Goal: Task Accomplishment & Management: Manage account settings

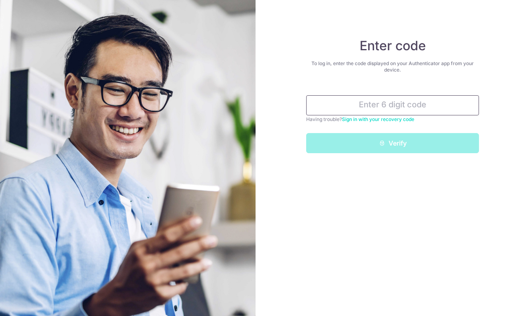
click at [409, 113] on input "text" at bounding box center [392, 105] width 173 height 20
paste input "e044d-"
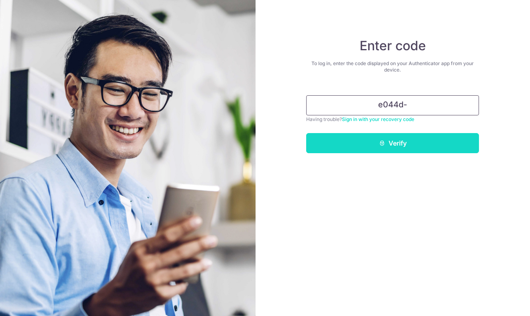
type input "e044d-"
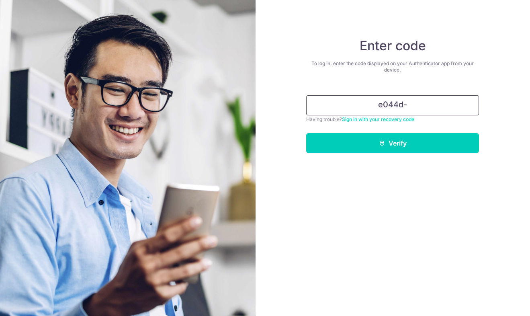
click at [386, 109] on input "e044d-" at bounding box center [392, 105] width 173 height 20
click at [385, 99] on input "e044d-" at bounding box center [392, 105] width 173 height 20
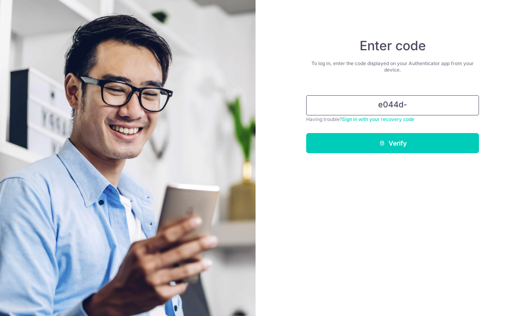
click at [385, 99] on input "e044d-" at bounding box center [392, 105] width 173 height 20
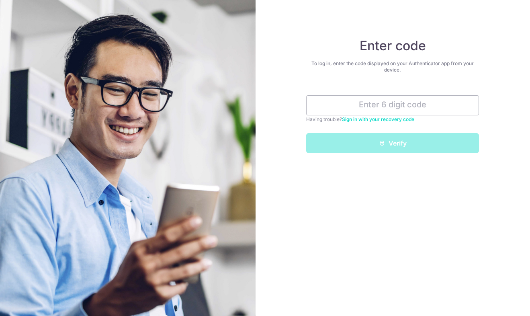
click at [376, 64] on div "To log in, enter the code displayed on your Authenticator app from your device." at bounding box center [392, 66] width 173 height 13
copy div "To log in, enter the code displayed on your Authenticator app from your device."
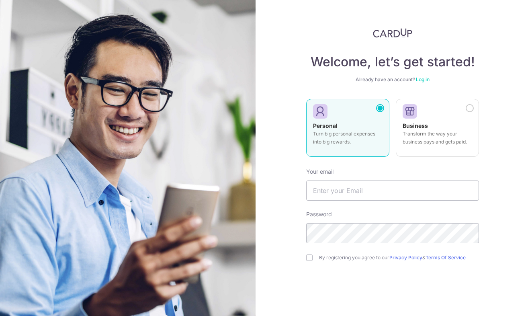
scroll to position [35, 0]
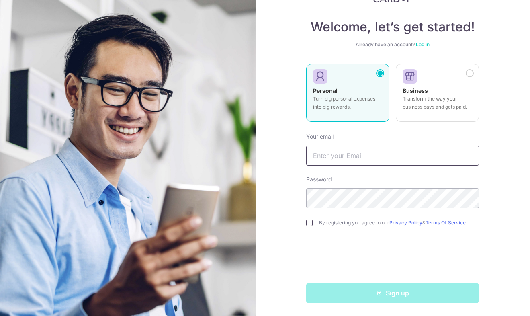
type input "denisefyr@hotmail.com"
click at [310, 224] on input "checkbox" at bounding box center [309, 222] width 6 height 6
click at [311, 222] on input "checkbox" at bounding box center [309, 222] width 6 height 6
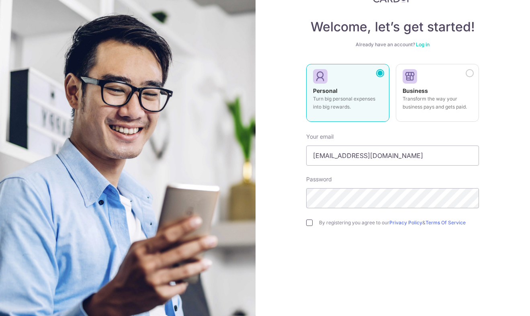
click at [310, 224] on input "checkbox" at bounding box center [309, 222] width 6 height 6
checkbox input "true"
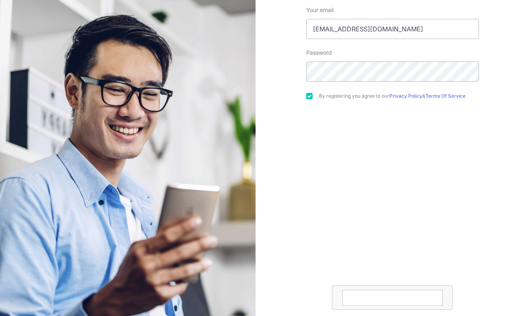
scroll to position [198, 0]
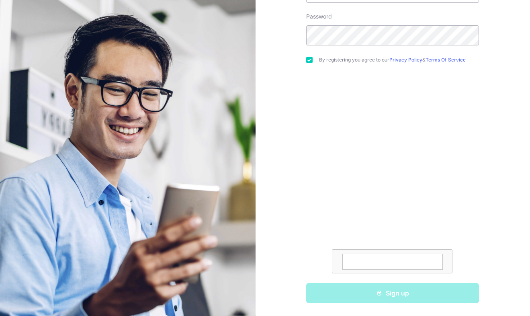
click at [348, 293] on div "Sign up" at bounding box center [392, 293] width 182 height 20
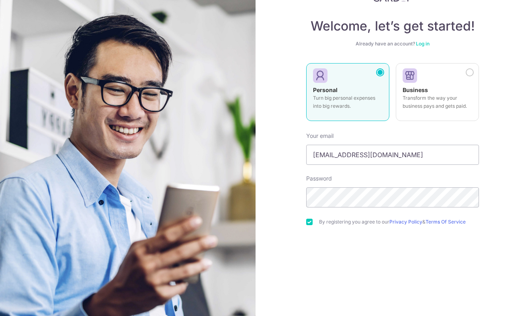
scroll to position [0, 0]
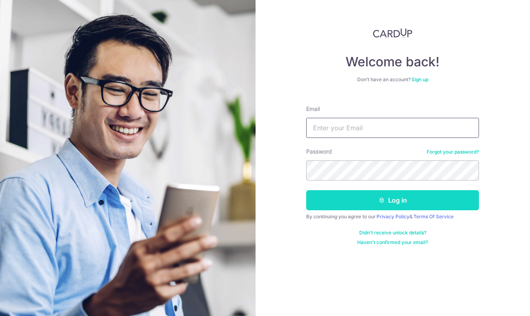
type input "[EMAIL_ADDRESS][DOMAIN_NAME]"
click at [365, 199] on button "Log in" at bounding box center [392, 200] width 173 height 20
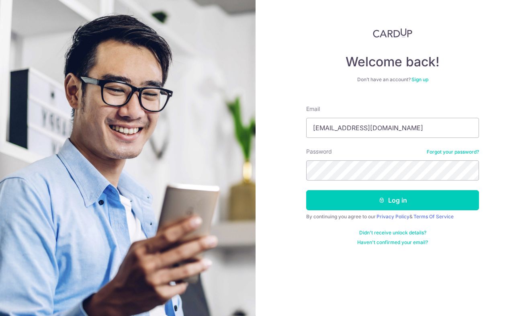
click at [373, 232] on link "Didn't receive unlock details?" at bounding box center [392, 232] width 67 height 6
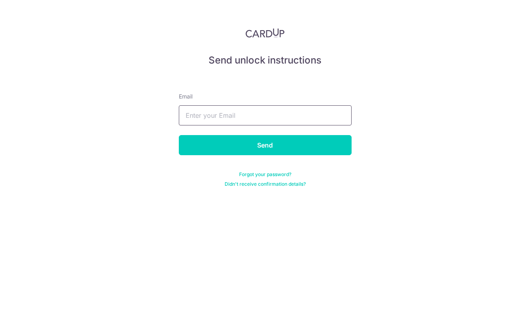
click at [206, 110] on input "text" at bounding box center [265, 115] width 173 height 20
type input "denisefyr@hotmail.com"
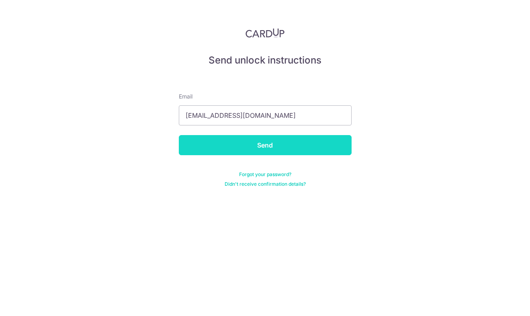
click at [223, 148] on input "Send" at bounding box center [265, 145] width 173 height 20
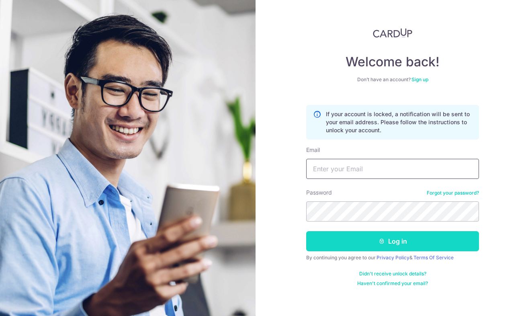
type input "[EMAIL_ADDRESS][DOMAIN_NAME]"
click at [329, 243] on button "Log in" at bounding box center [392, 241] width 173 height 20
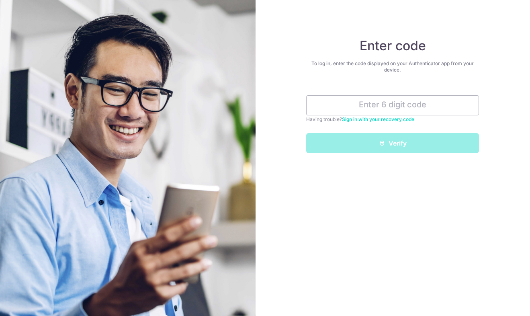
click at [387, 119] on link "Sign in with your recovery code" at bounding box center [378, 119] width 72 height 6
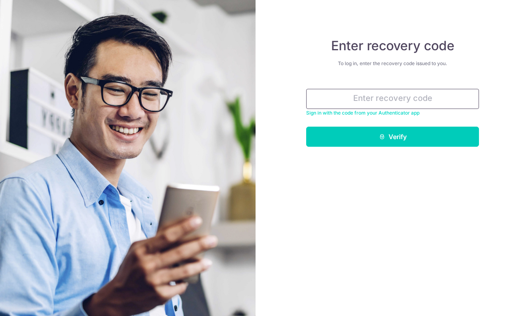
click at [341, 100] on input "text" at bounding box center [392, 99] width 173 height 20
paste input "e044d-5f77f-24643"
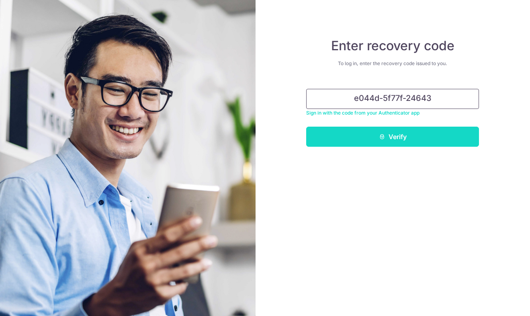
type input "e044d-5f77f-24643"
click at [351, 139] on button "Verify" at bounding box center [392, 136] width 173 height 20
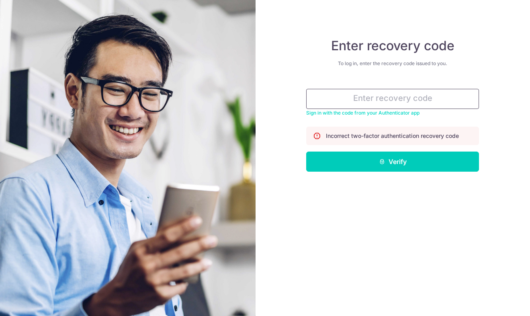
click at [344, 104] on input "text" at bounding box center [392, 99] width 173 height 20
paste input "82b1d-2cbc0-8564e"
type input "82b1d-2cbc0-8564e"
click at [306, 151] on button "Verify" at bounding box center [392, 161] width 173 height 20
